Goal: Information Seeking & Learning: Learn about a topic

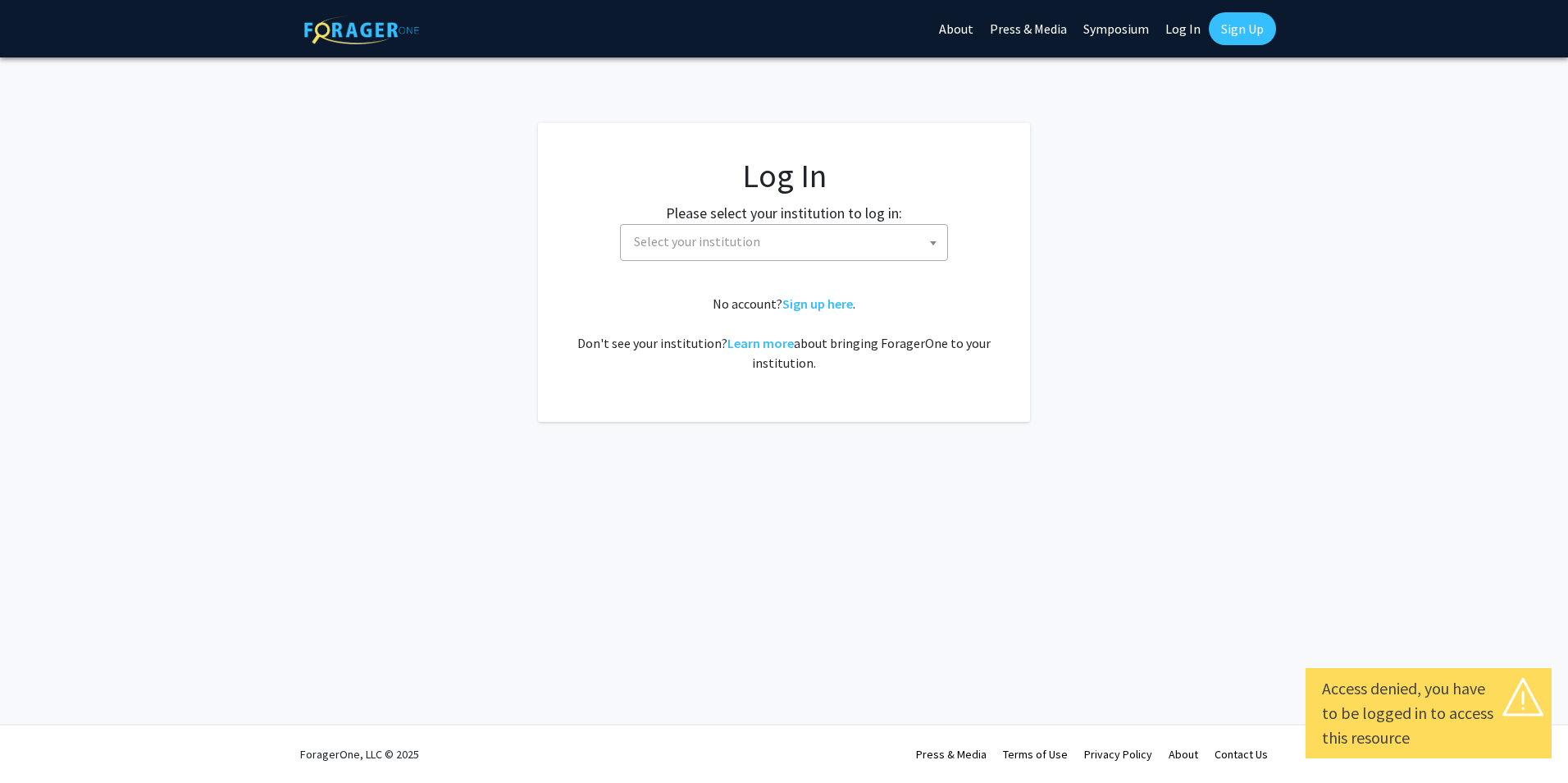
click at [693, 246] on span "Select your institution" at bounding box center [697, 241] width 127 height 16
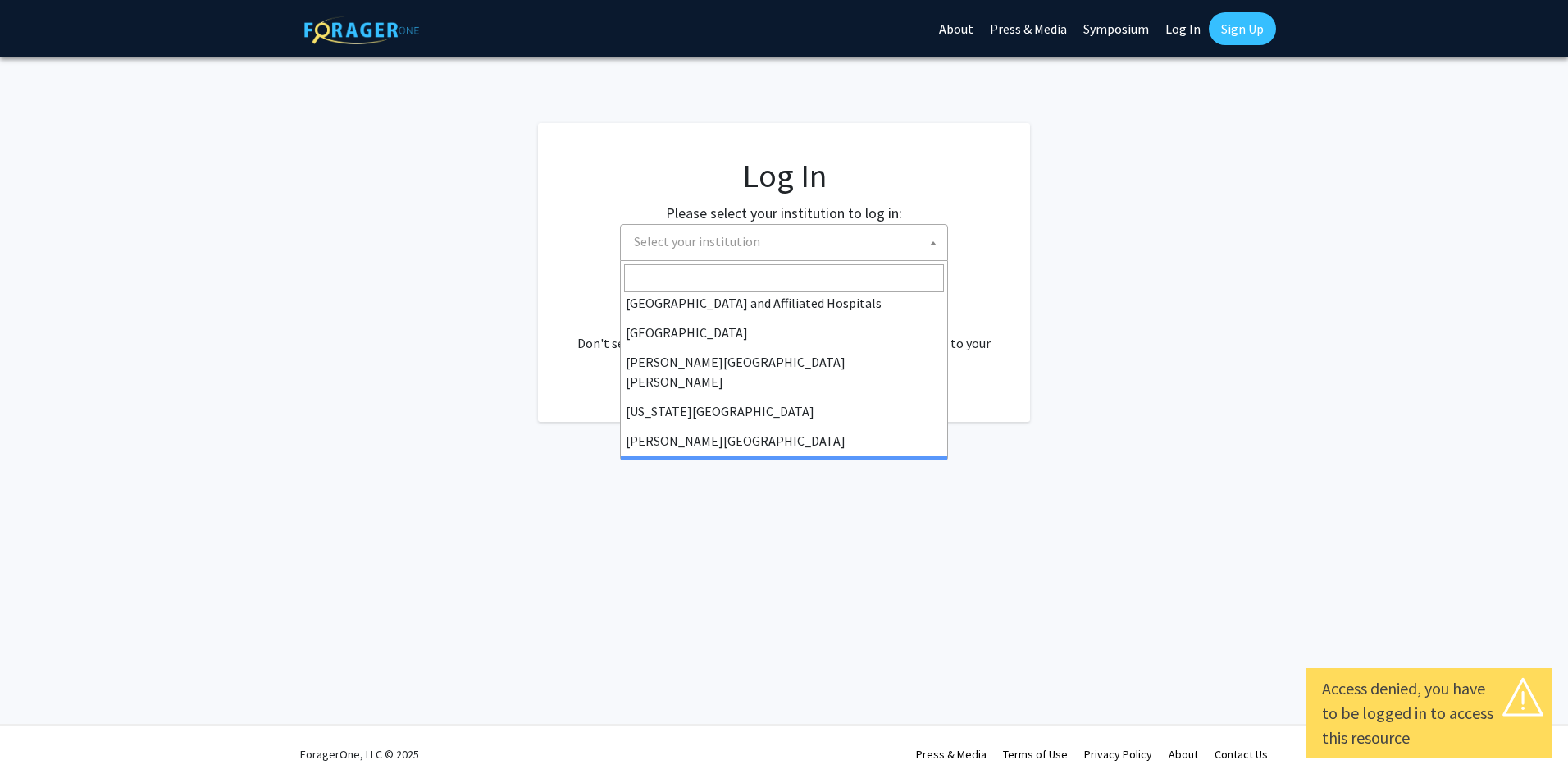
scroll to position [246, 0]
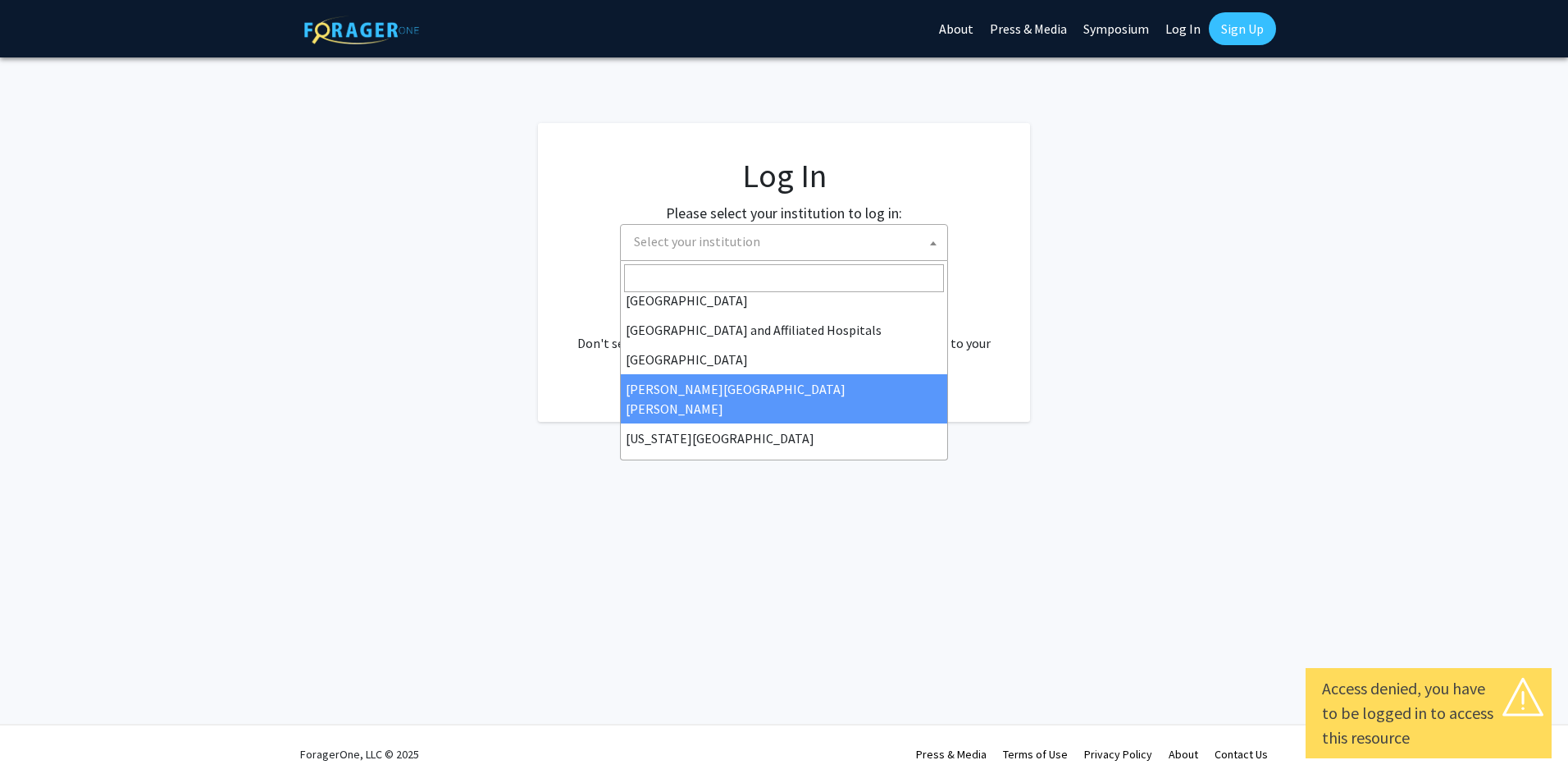
select select "1"
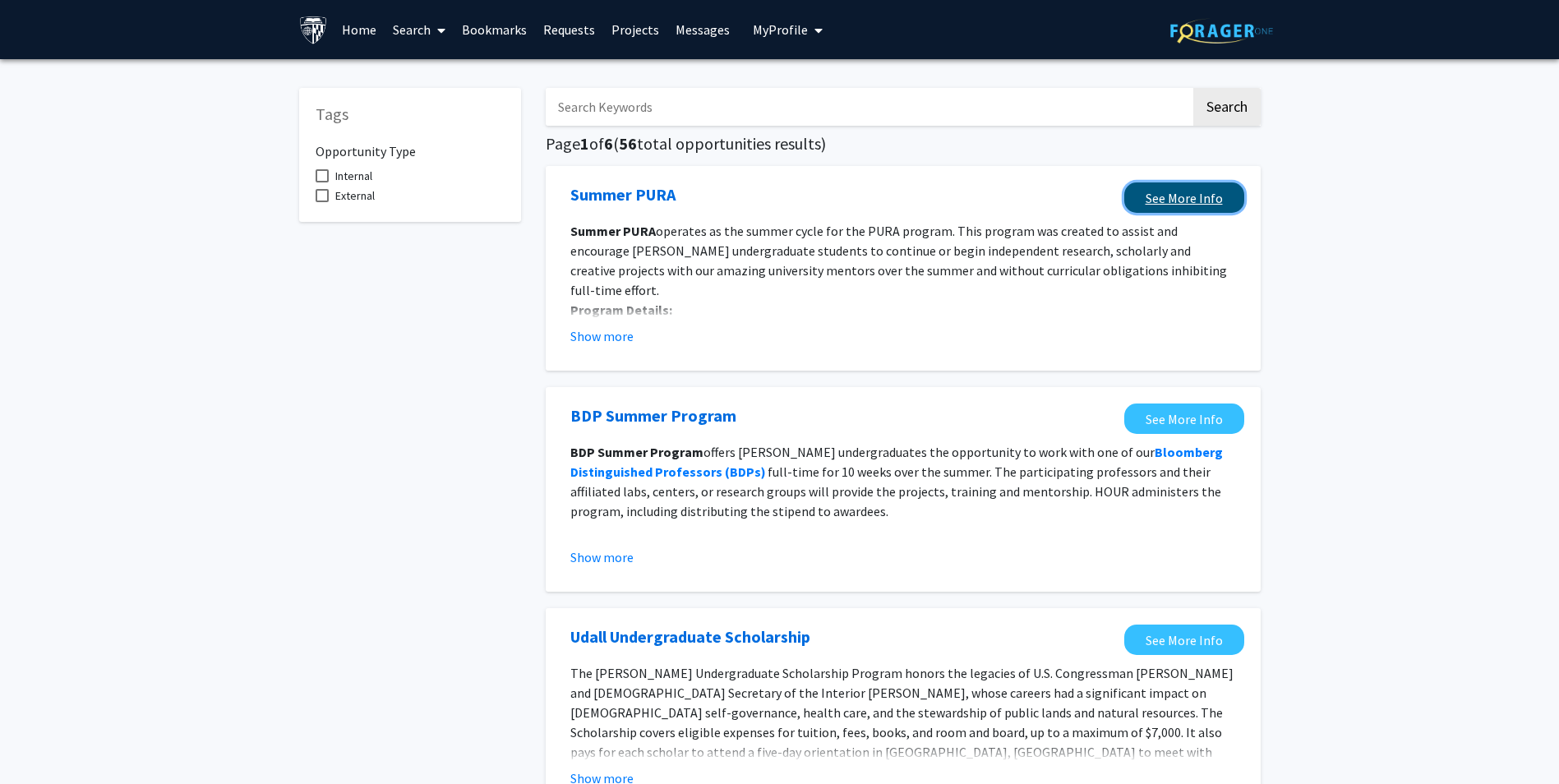
click at [1161, 205] on link "See More Info" at bounding box center [1184, 198] width 120 height 30
